Goal: Complete application form

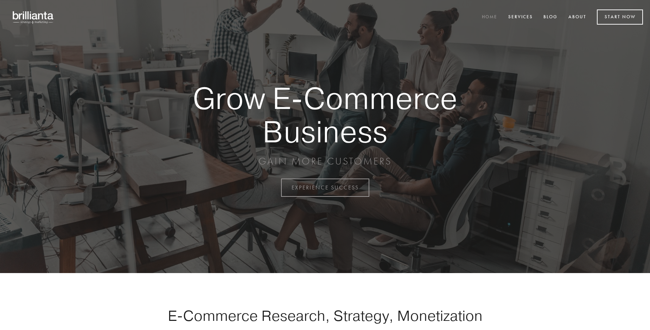
scroll to position [1845, 0]
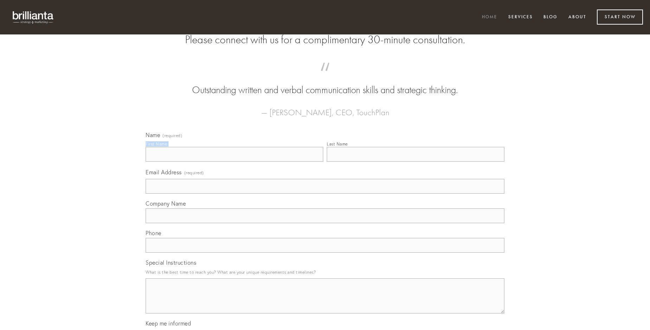
type input "[PERSON_NAME]"
click at [416, 162] on input "Last Name" at bounding box center [416, 154] width 178 height 15
type input "[PERSON_NAME]"
click at [325, 194] on input "Email Address (required)" at bounding box center [325, 186] width 359 height 15
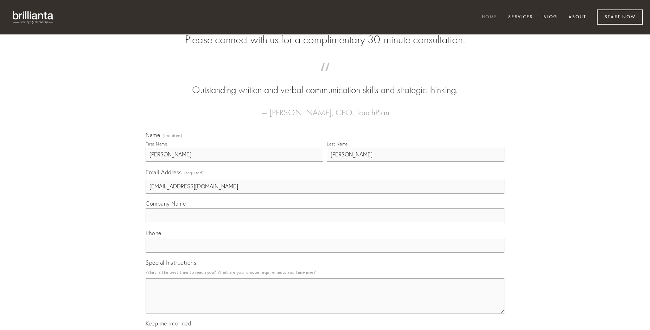
type input "[EMAIL_ADDRESS][DOMAIN_NAME]"
click at [325, 224] on input "Company Name" at bounding box center [325, 216] width 359 height 15
type input "commodo"
click at [325, 253] on input "text" at bounding box center [325, 245] width 359 height 15
click at [325, 303] on textarea "Special Instructions" at bounding box center [325, 296] width 359 height 35
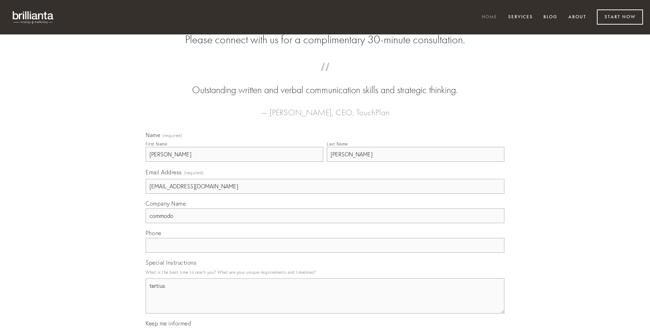
type textarea "tertius"
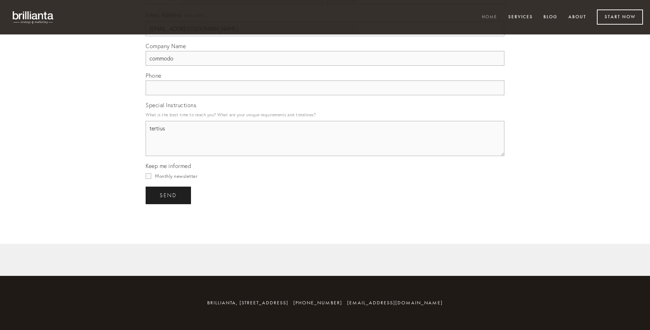
click at [169, 195] on span "send" at bounding box center [168, 196] width 17 height 6
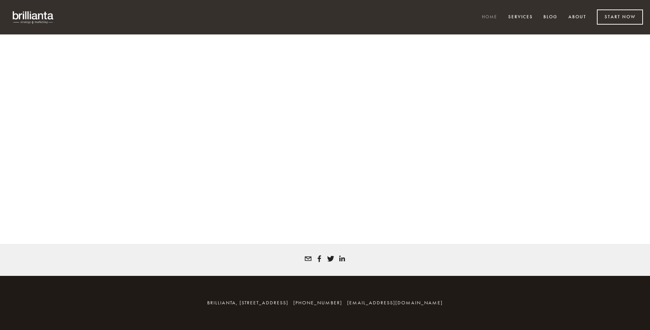
scroll to position [1836, 0]
